Goal: Task Accomplishment & Management: Complete application form

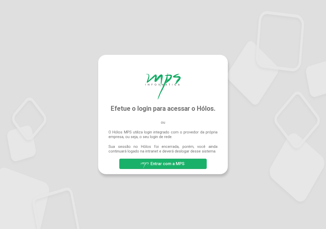
click at [164, 164] on span "Entrar com a MPS" at bounding box center [167, 163] width 34 height 5
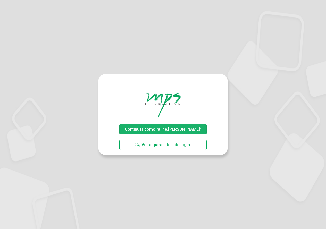
click at [162, 127] on span "Continuar como "aline.rodrigues"" at bounding box center [162, 129] width 79 height 9
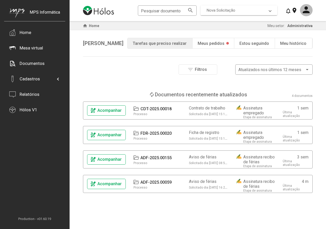
click at [234, 11] on span "Nova Solicitação" at bounding box center [221, 10] width 29 height 5
